Goal: Task Accomplishment & Management: Use online tool/utility

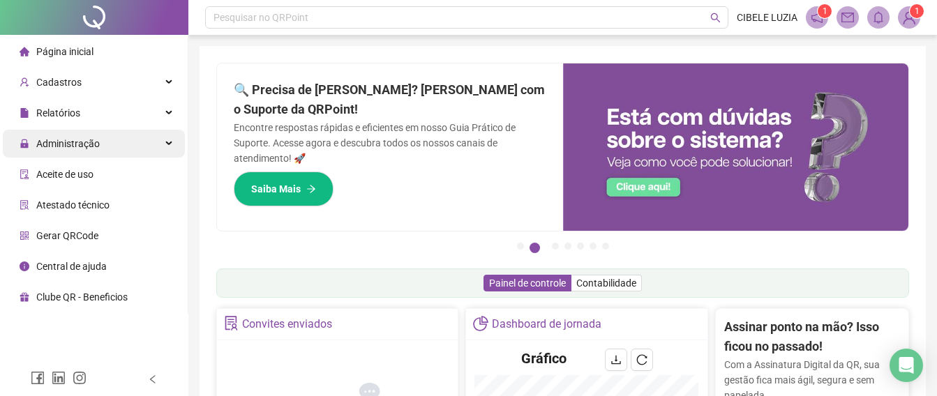
click at [55, 142] on span "Administração" at bounding box center [67, 143] width 63 height 11
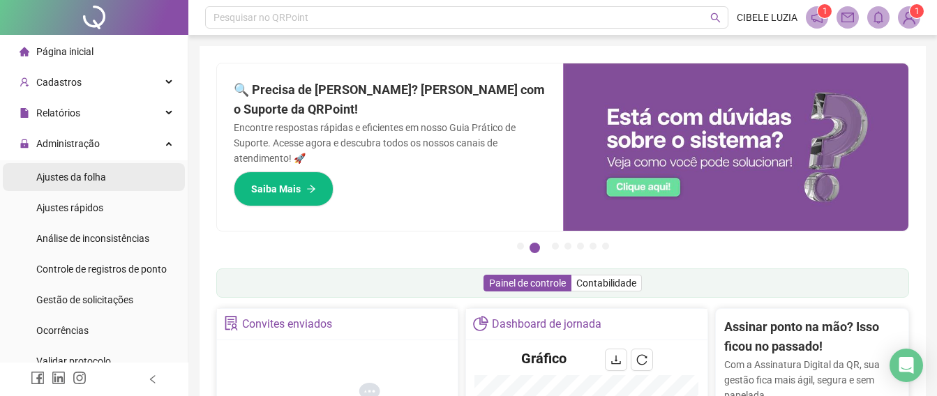
click at [92, 175] on span "Ajustes da folha" at bounding box center [71, 177] width 70 height 11
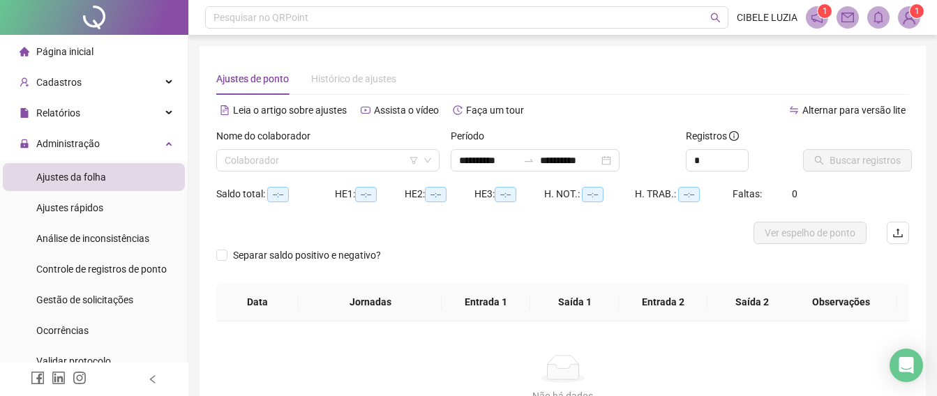
type input "**********"
click at [258, 160] on input "search" at bounding box center [322, 160] width 194 height 21
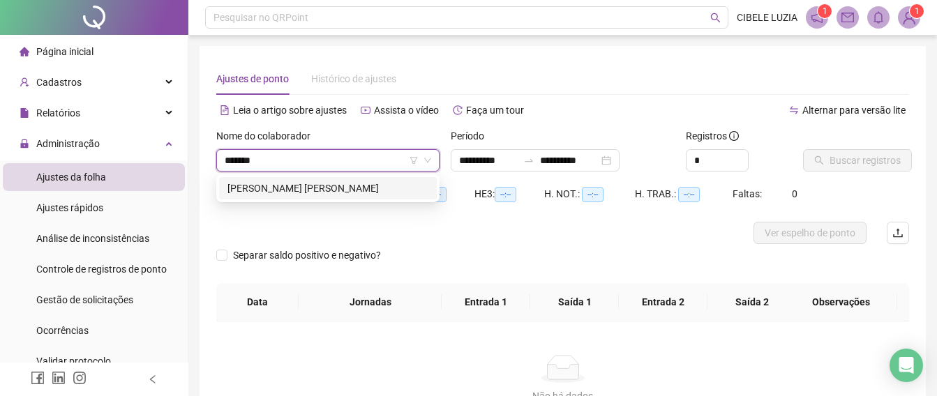
type input "********"
click at [308, 186] on div "[PERSON_NAME] [PERSON_NAME]" at bounding box center [327, 188] width 201 height 15
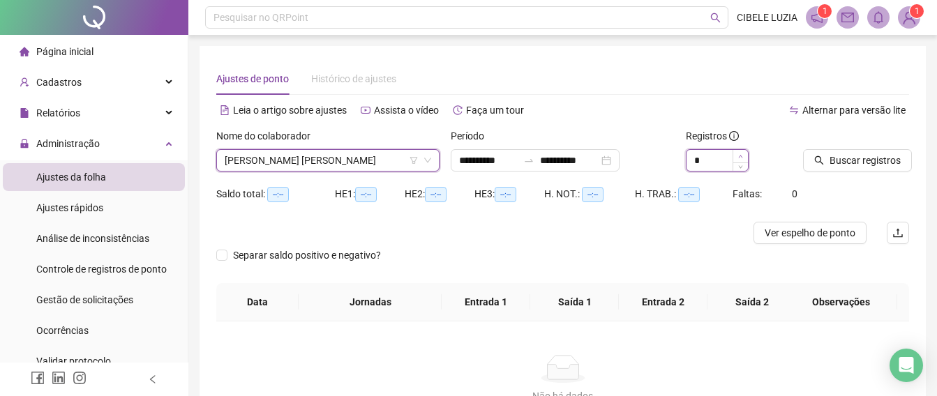
click at [742, 154] on icon "up" at bounding box center [740, 156] width 5 height 5
type input "*"
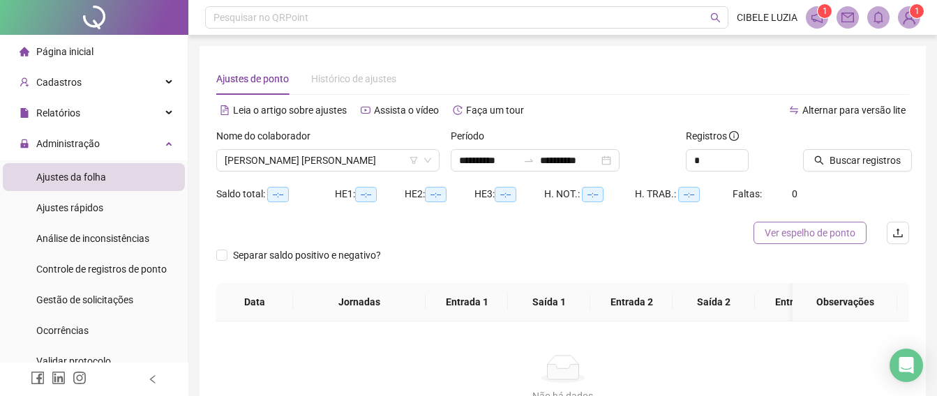
click at [804, 234] on span "Ver espelho de ponto" at bounding box center [810, 232] width 91 height 15
click at [375, 158] on span "[PERSON_NAME] [PERSON_NAME]" at bounding box center [328, 160] width 207 height 21
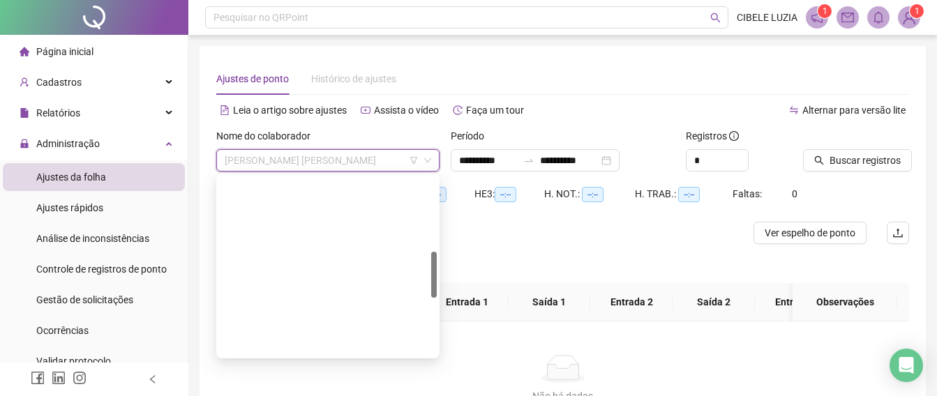
scroll to position [290, 0]
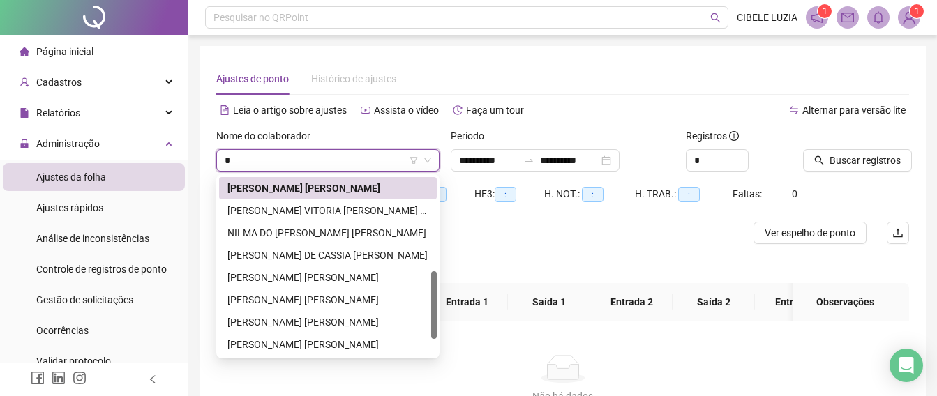
type input "**"
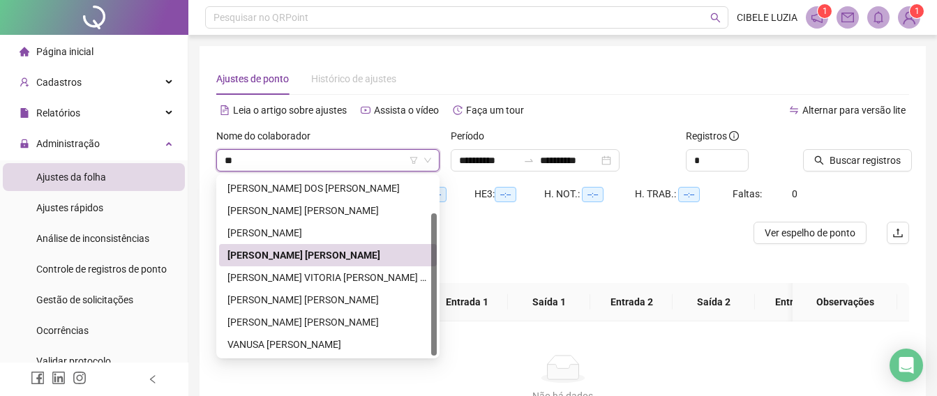
scroll to position [45, 0]
click at [310, 189] on div "[PERSON_NAME] DOS [PERSON_NAME]" at bounding box center [327, 188] width 201 height 15
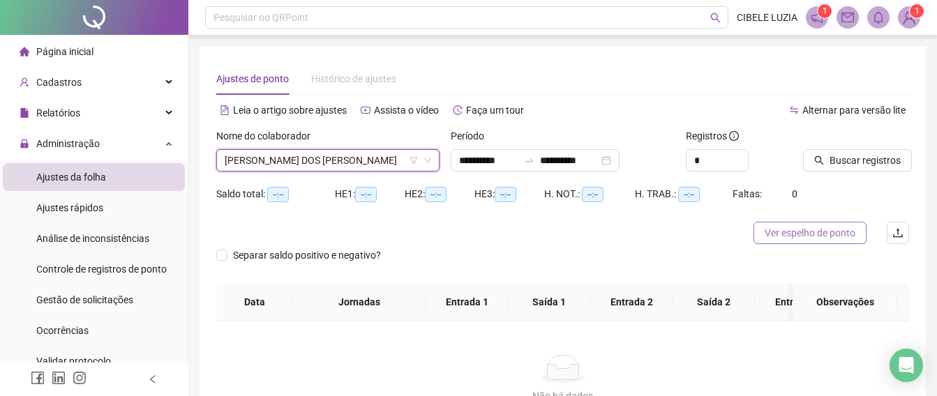
click at [796, 232] on span "Ver espelho de ponto" at bounding box center [810, 232] width 91 height 15
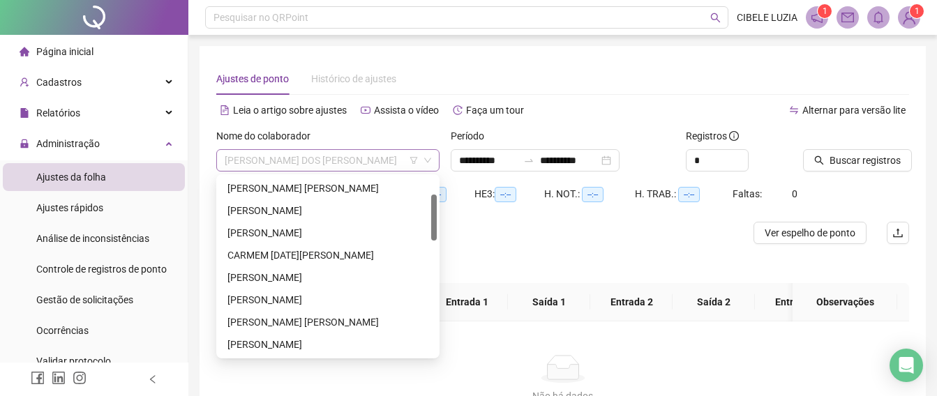
click at [356, 157] on span "[PERSON_NAME] DOS [PERSON_NAME]" at bounding box center [328, 160] width 207 height 21
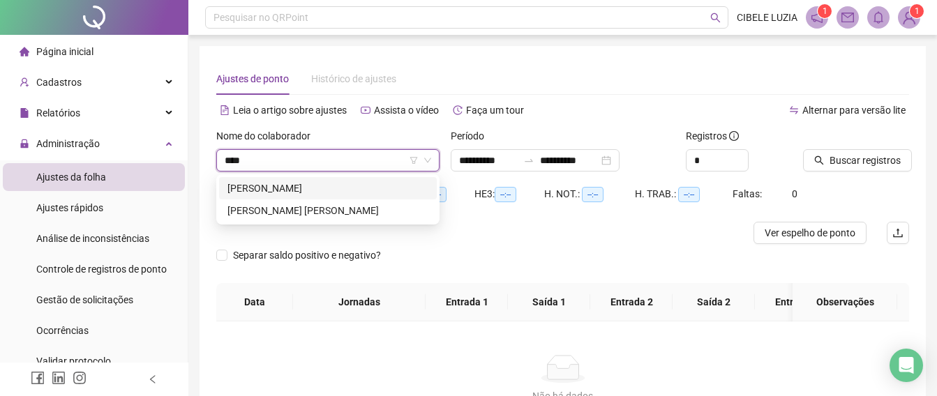
scroll to position [0, 0]
type input "******"
click at [329, 211] on div "[PERSON_NAME] [PERSON_NAME]" at bounding box center [327, 210] width 201 height 15
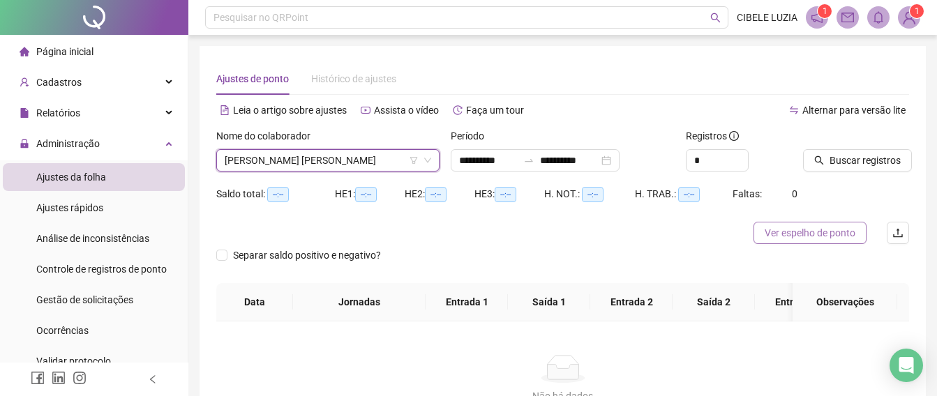
click at [799, 232] on span "Ver espelho de ponto" at bounding box center [810, 232] width 91 height 15
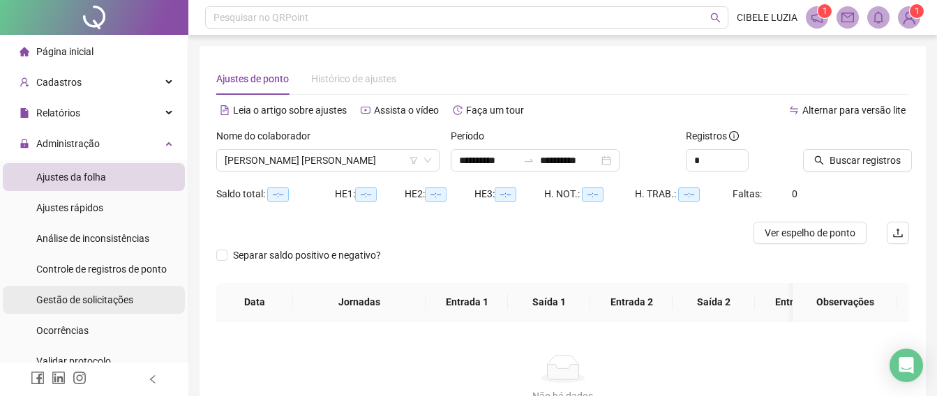
click at [58, 297] on span "Gestão de solicitações" at bounding box center [84, 299] width 97 height 11
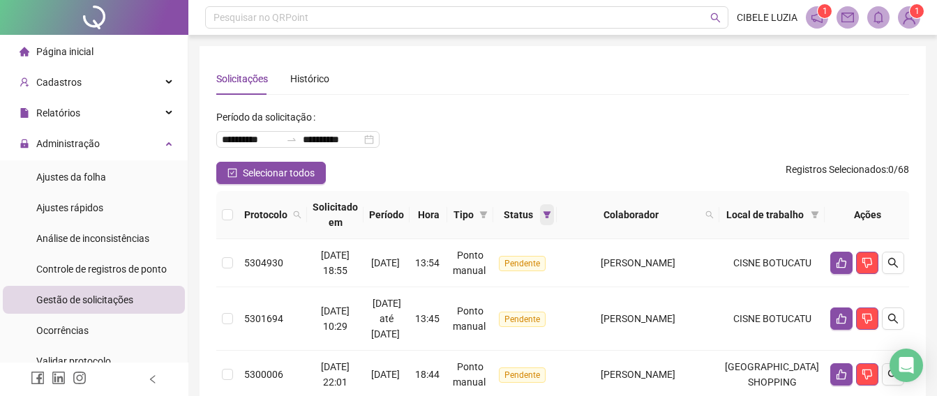
click at [551, 212] on icon "filter" at bounding box center [547, 215] width 8 height 8
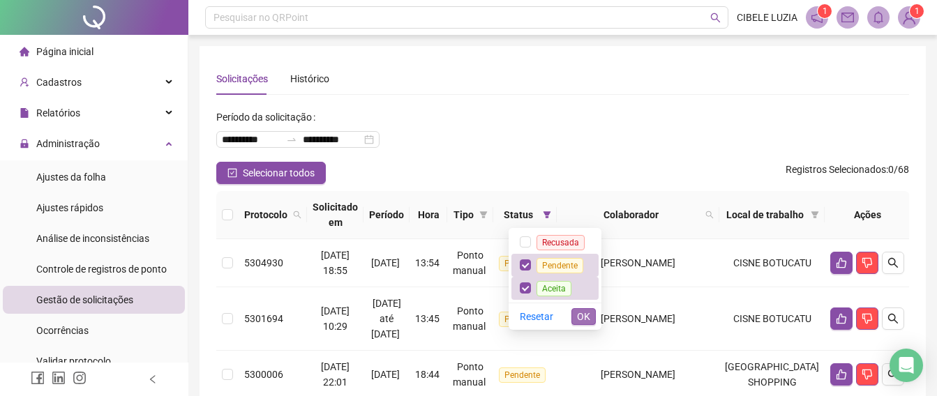
click at [586, 313] on span "OK" at bounding box center [583, 316] width 13 height 15
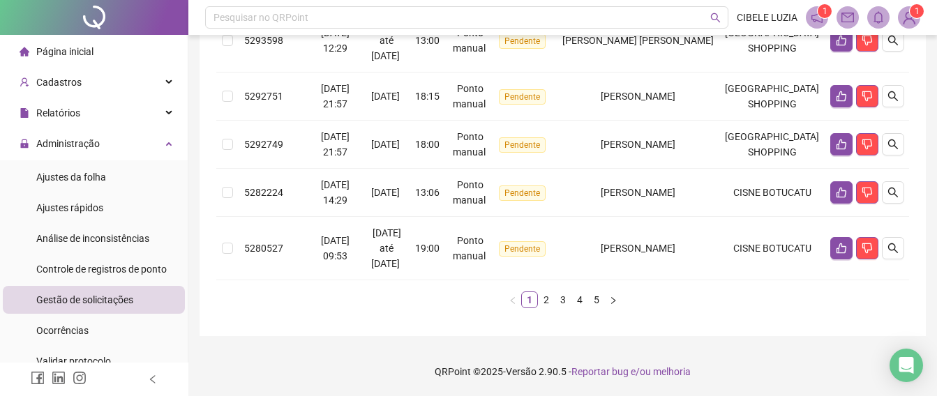
scroll to position [670, 0]
click at [542, 308] on link "2" at bounding box center [546, 299] width 15 height 15
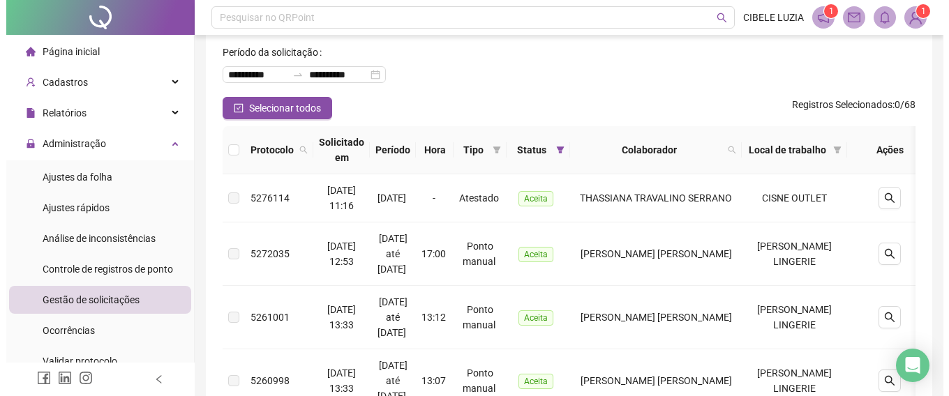
scroll to position [0, 0]
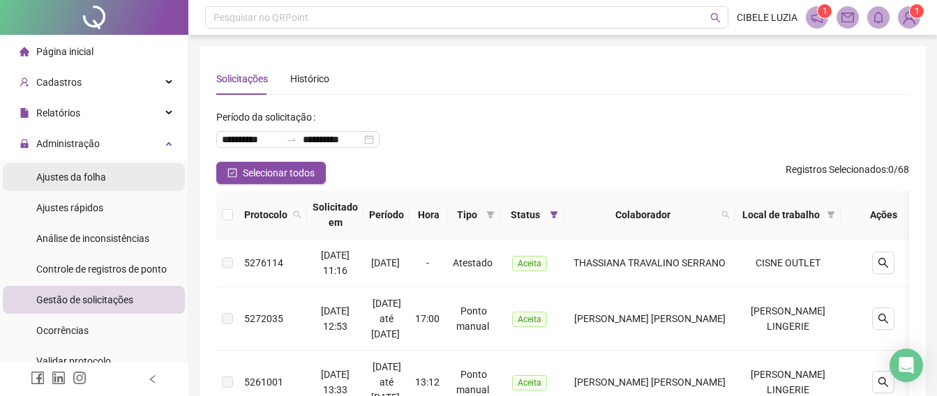
click at [63, 173] on span "Ajustes da folha" at bounding box center [71, 177] width 70 height 11
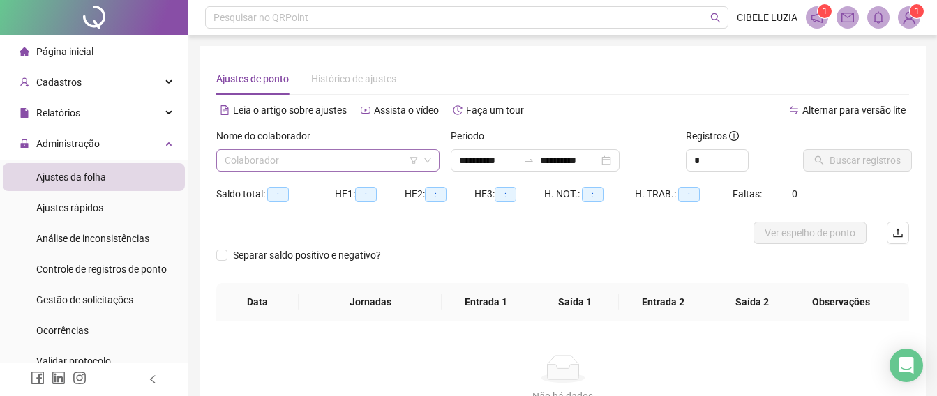
type input "**********"
click at [304, 164] on input "search" at bounding box center [322, 160] width 194 height 21
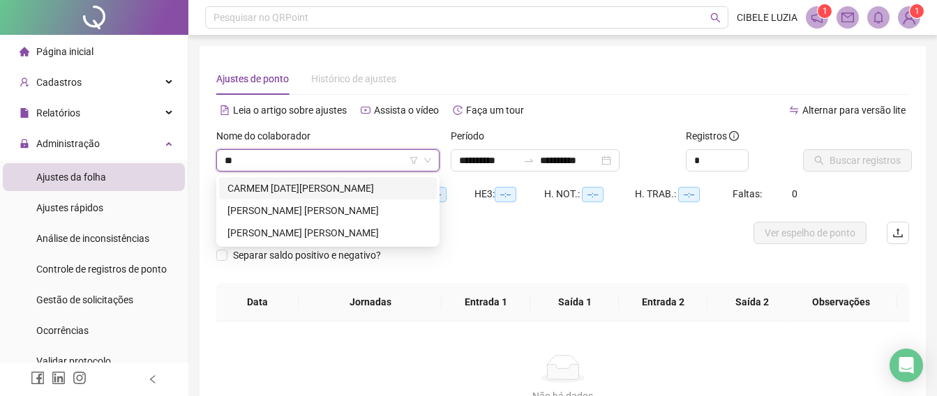
type input "***"
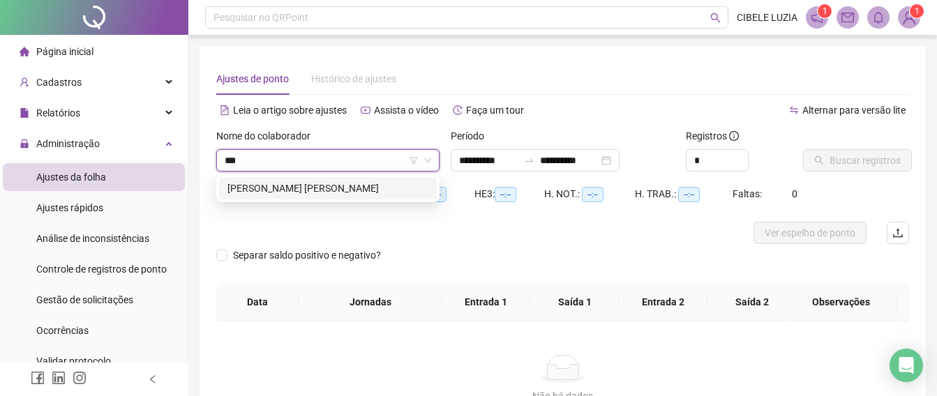
click at [304, 192] on div "[PERSON_NAME] [PERSON_NAME]" at bounding box center [327, 188] width 201 height 15
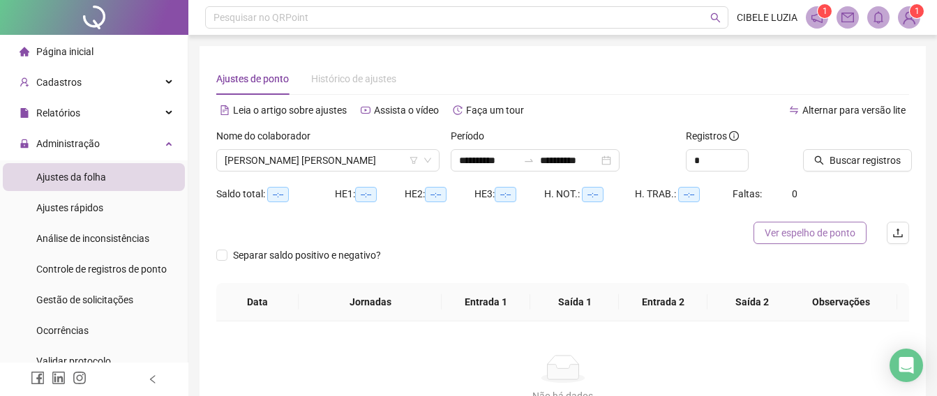
click at [814, 232] on span "Ver espelho de ponto" at bounding box center [810, 232] width 91 height 15
click at [906, 24] on img at bounding box center [909, 17] width 21 height 21
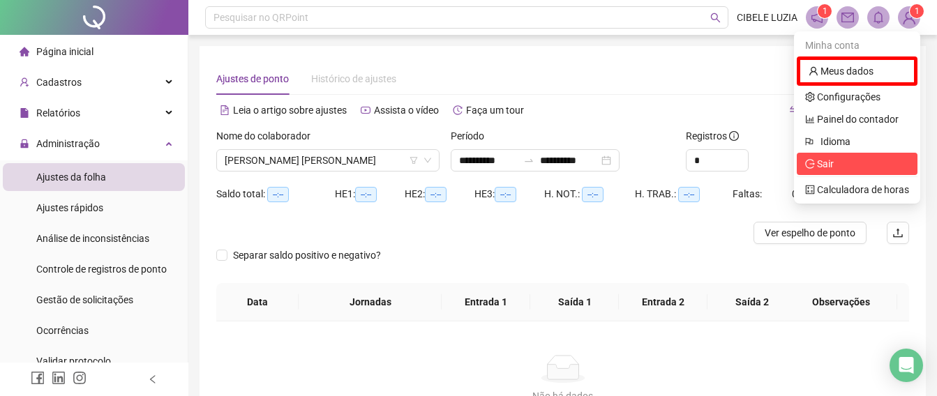
click at [831, 163] on span "Sair" at bounding box center [825, 163] width 17 height 11
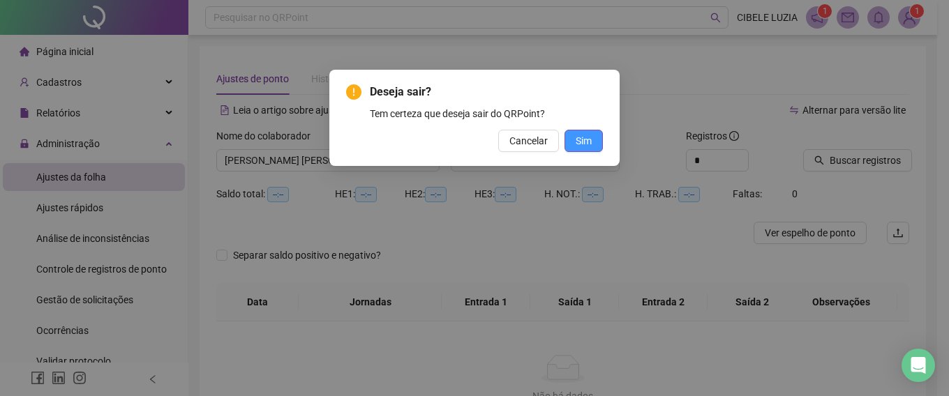
click at [590, 134] on span "Sim" at bounding box center [584, 140] width 16 height 15
